Goal: Task Accomplishment & Management: Complete application form

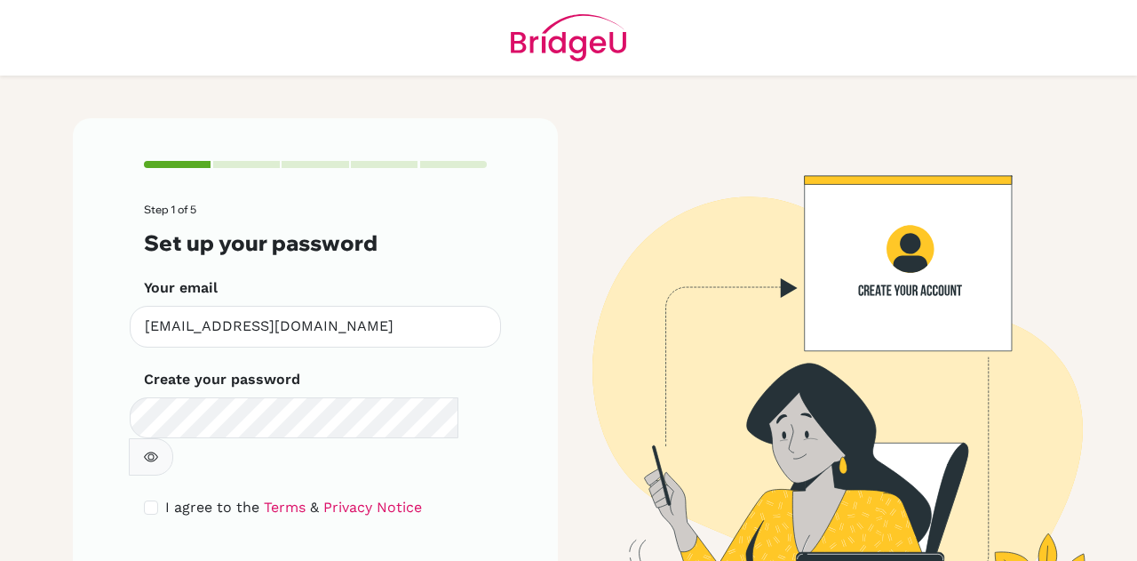
scroll to position [60, 0]
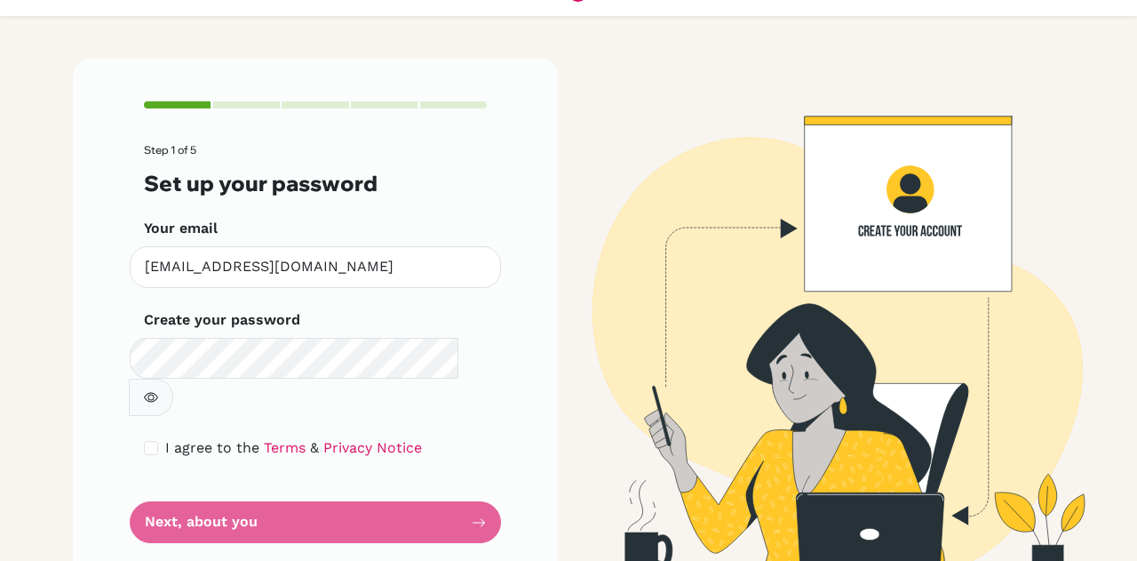
click at [158, 393] on icon "button" at bounding box center [151, 398] width 14 height 10
click at [291, 466] on form "Step 1 of 5 Set up your password Your email [EMAIL_ADDRESS][DOMAIN_NAME] Invali…" at bounding box center [315, 343] width 343 height 399
click at [304, 482] on form "Step 1 of 5 Set up your password Your email [EMAIL_ADDRESS][DOMAIN_NAME] Invali…" at bounding box center [315, 343] width 343 height 399
click at [474, 479] on form "Step 1 of 5 Set up your password Your email [EMAIL_ADDRESS][DOMAIN_NAME] Invali…" at bounding box center [315, 343] width 343 height 399
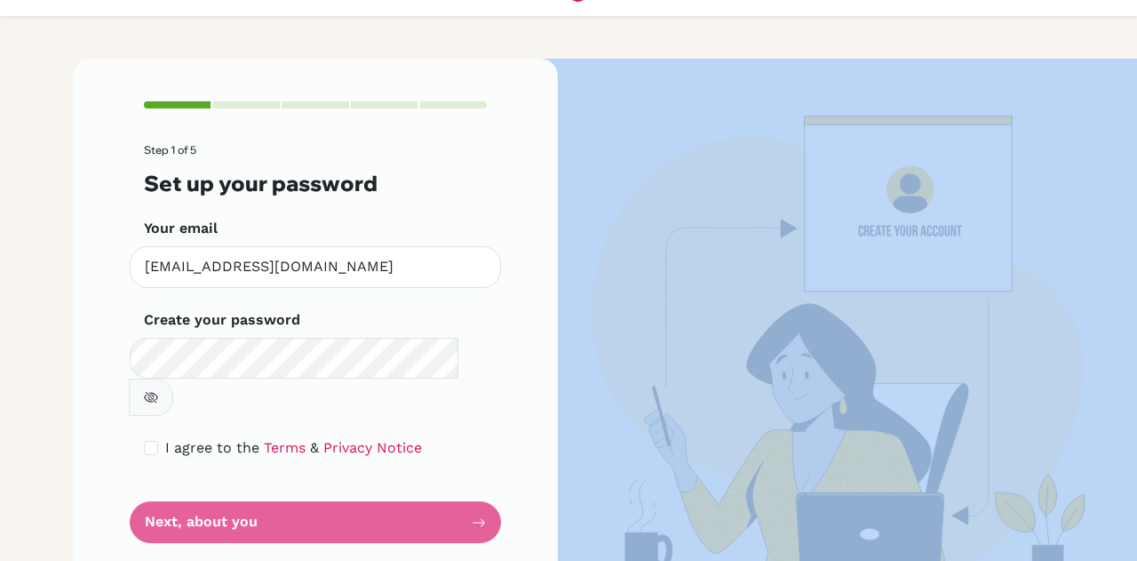
click at [474, 479] on form "Step 1 of 5 Set up your password Your email [EMAIL_ADDRESS][DOMAIN_NAME] Invali…" at bounding box center [315, 343] width 343 height 399
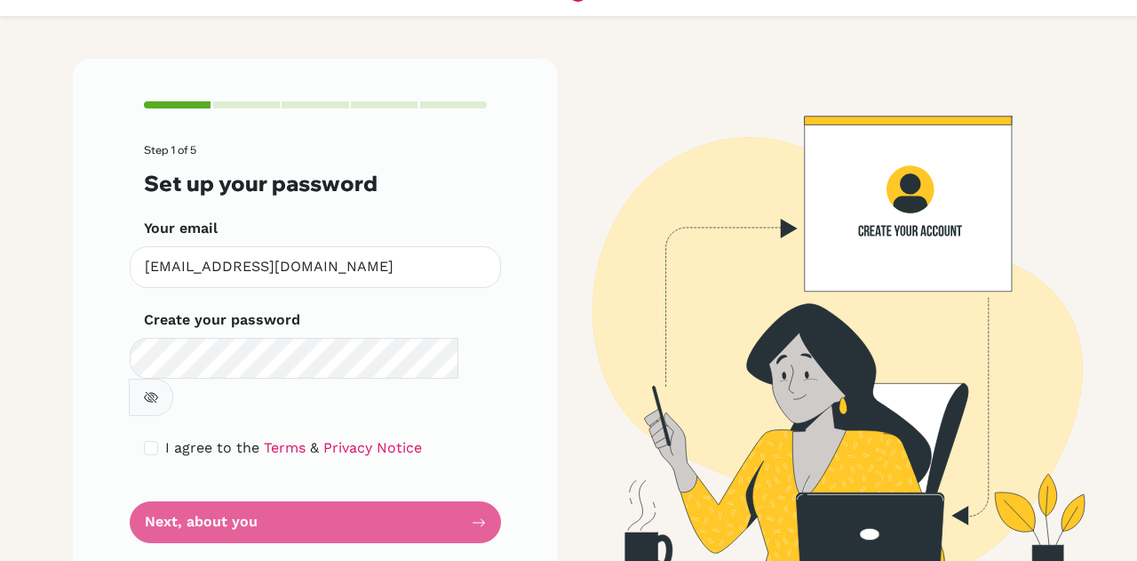
drag, startPoint x: 466, startPoint y: 479, endPoint x: 47, endPoint y: 253, distance: 475.4
click at [47, 253] on main "Step 1 of 5 Set up your password Your email [EMAIL_ADDRESS][DOMAIN_NAME] Invali…" at bounding box center [568, 280] width 1137 height 561
click at [144, 441] on input "checkbox" at bounding box center [151, 448] width 14 height 14
checkbox input "true"
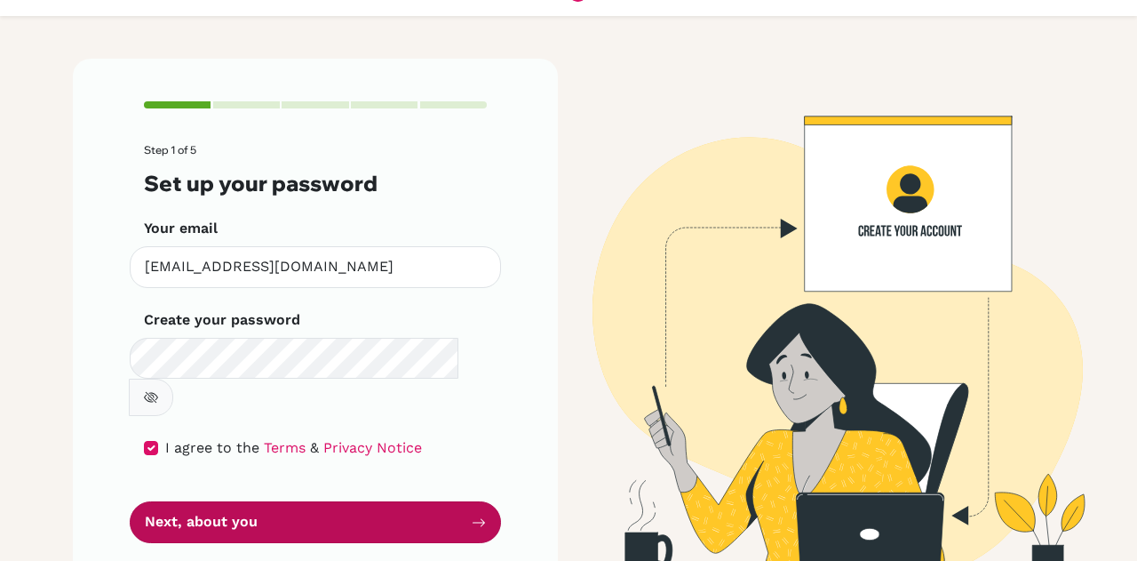
click at [487, 501] on button "Next, about you" at bounding box center [315, 522] width 371 height 42
